Goal: Register for event/course

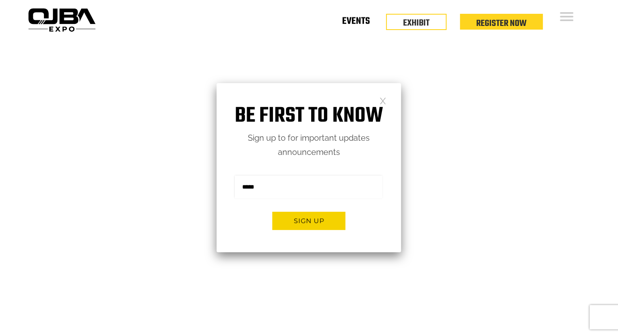
click at [357, 23] on link "Events" at bounding box center [356, 23] width 28 height 3
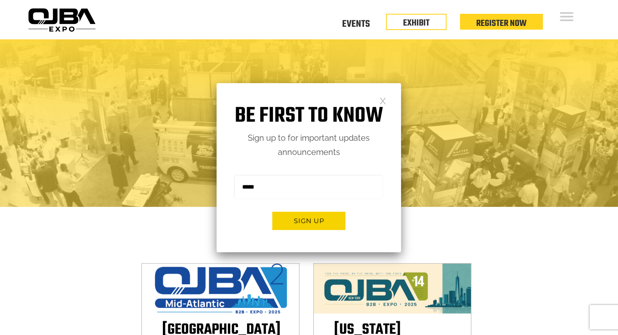
click at [240, 300] on img at bounding box center [220, 289] width 150 height 50
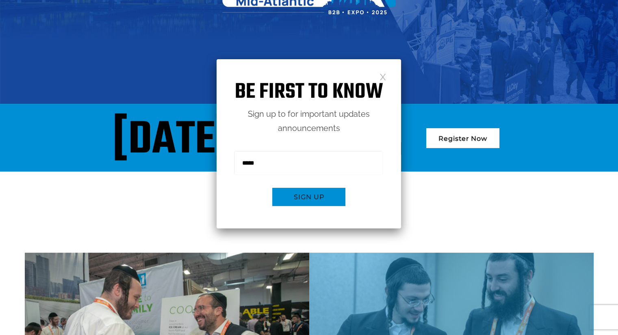
scroll to position [180, 0]
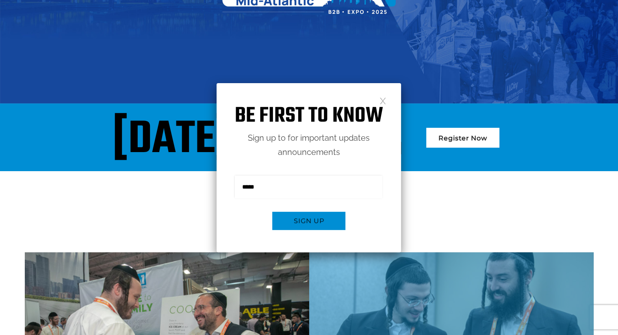
click at [383, 99] on link at bounding box center [382, 100] width 7 height 7
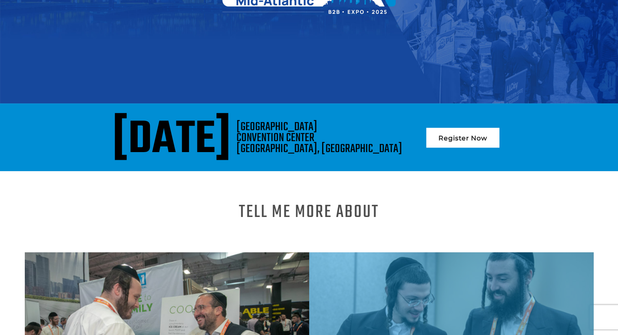
click at [499, 144] on link "Register Now" at bounding box center [462, 138] width 73 height 20
